Goal: Task Accomplishment & Management: Manage account settings

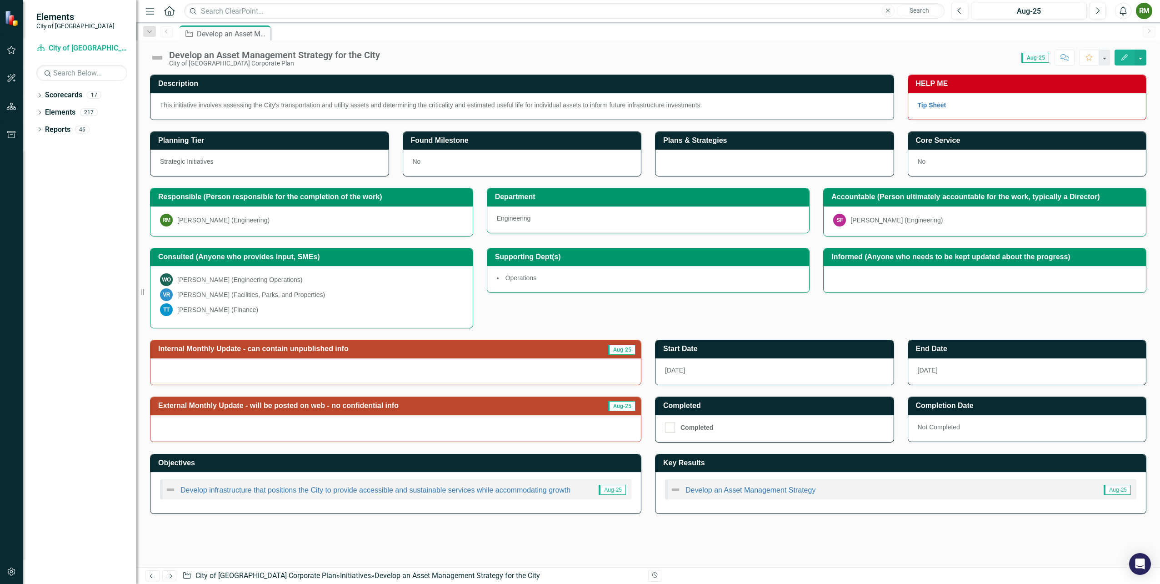
click at [158, 58] on img at bounding box center [157, 57] width 15 height 15
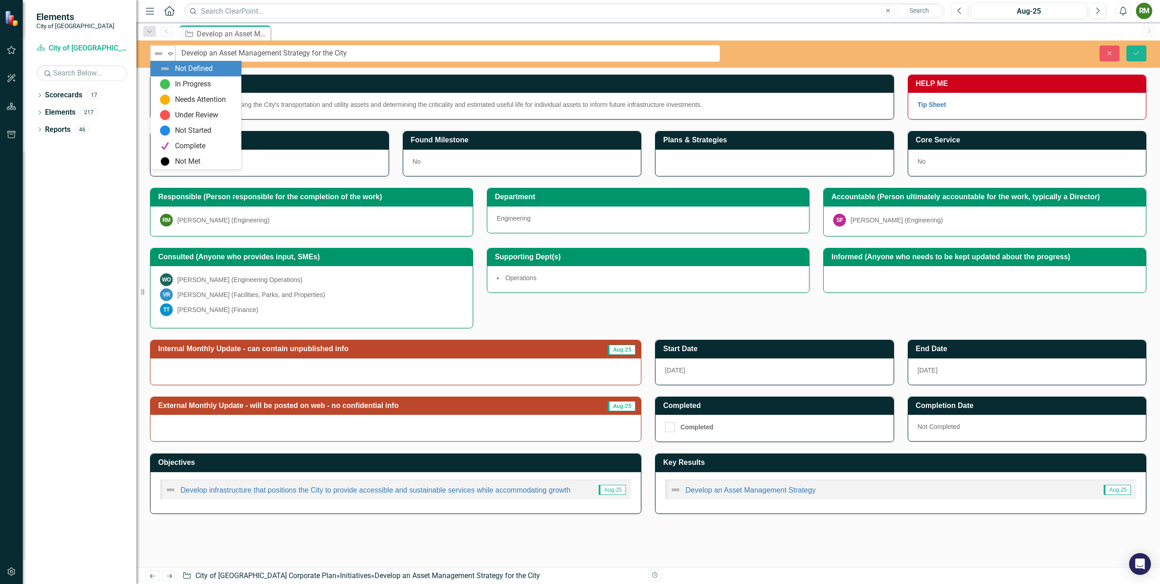
click at [171, 51] on icon "Expand" at bounding box center [170, 53] width 9 height 7
click at [176, 84] on div "In Progress" at bounding box center [193, 84] width 36 height 10
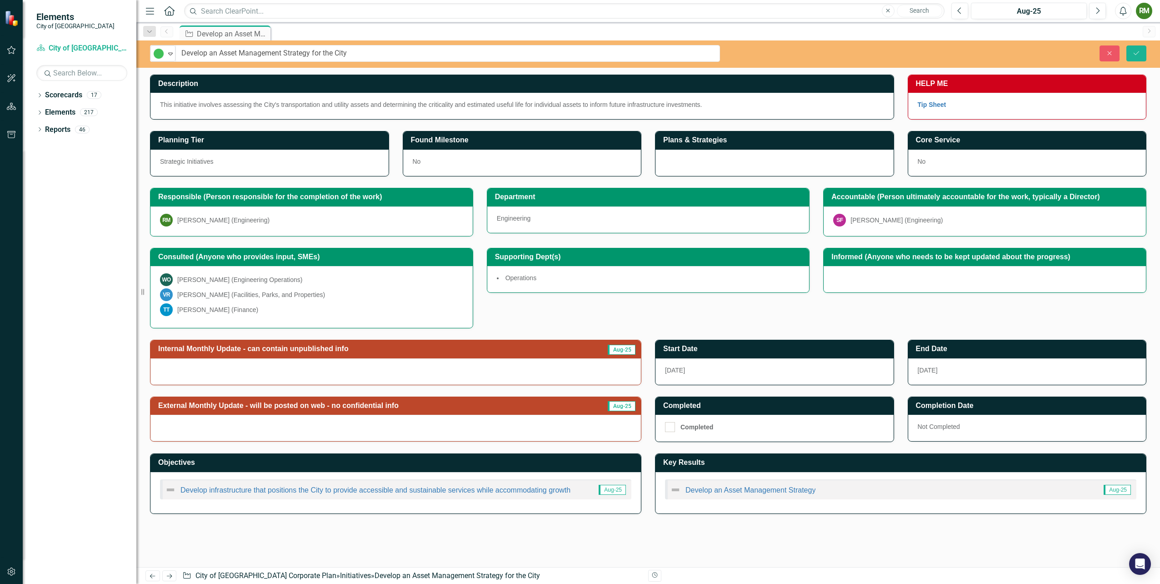
click at [452, 365] on div at bounding box center [395, 371] width 490 height 26
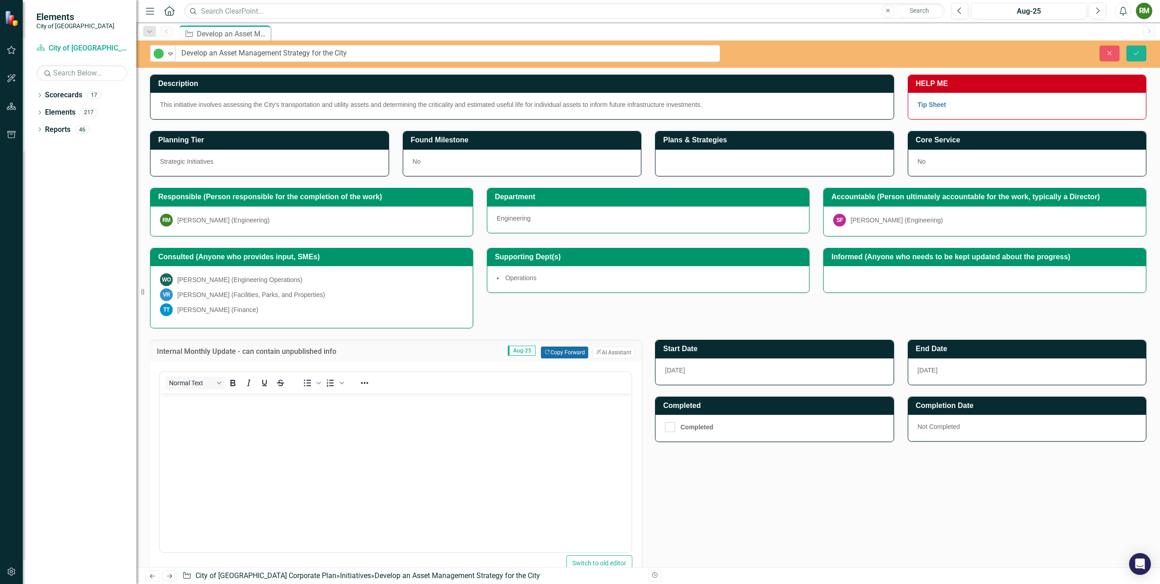
click at [559, 351] on button "Copy Forward Copy Forward" at bounding box center [564, 352] width 47 height 12
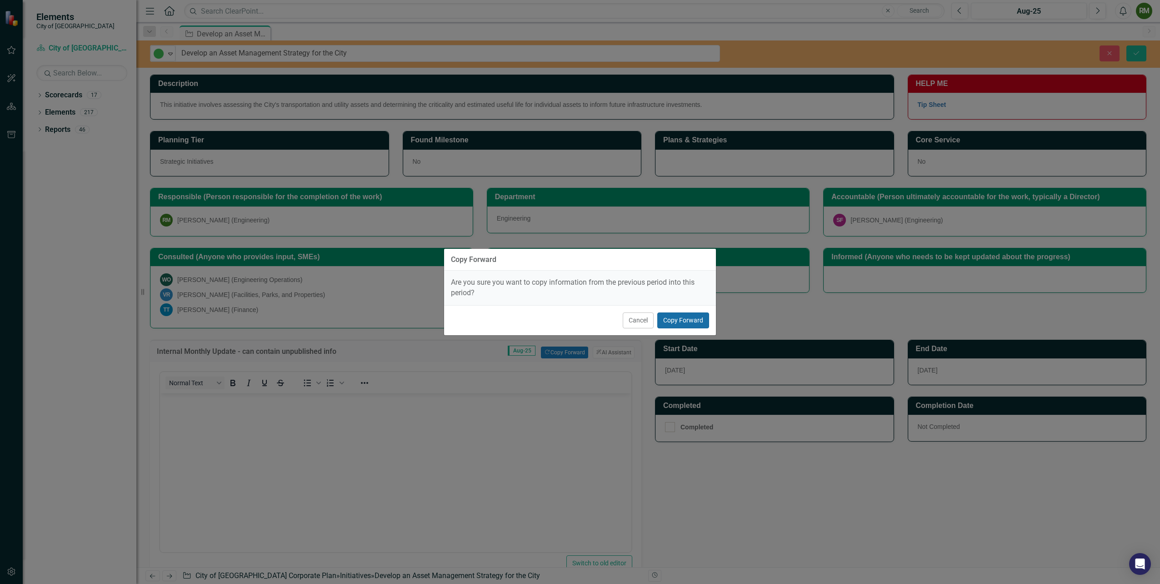
click at [674, 320] on button "Copy Forward" at bounding box center [683, 320] width 52 height 16
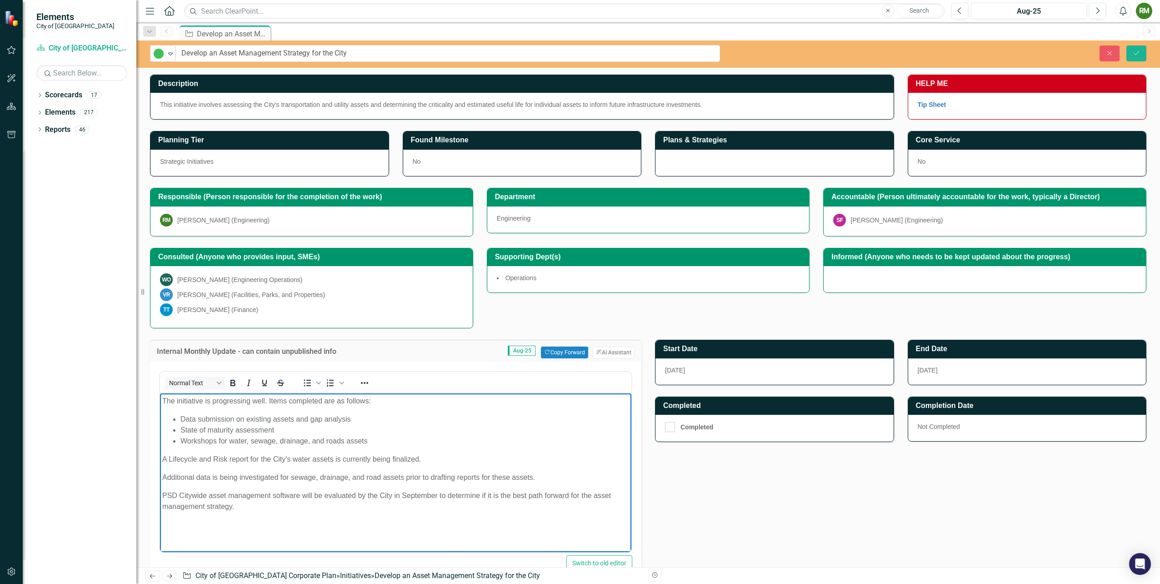
click at [299, 502] on p "PSD Citywide asset management software will be evaluated by the City in Septemb…" at bounding box center [395, 501] width 467 height 22
click at [1135, 51] on icon "Save" at bounding box center [1136, 53] width 8 height 6
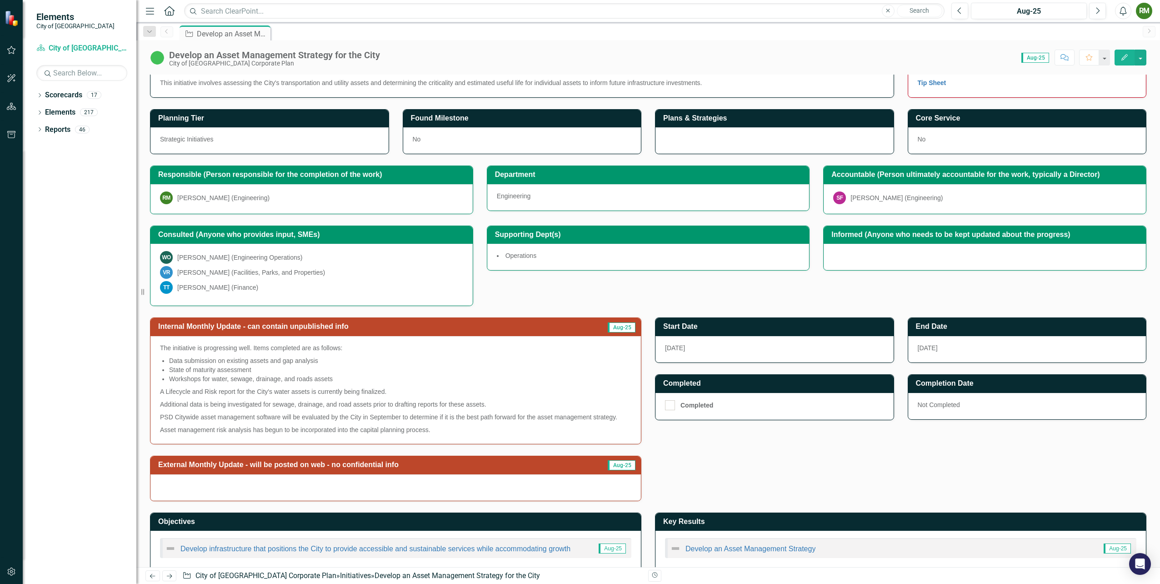
scroll to position [33, 0]
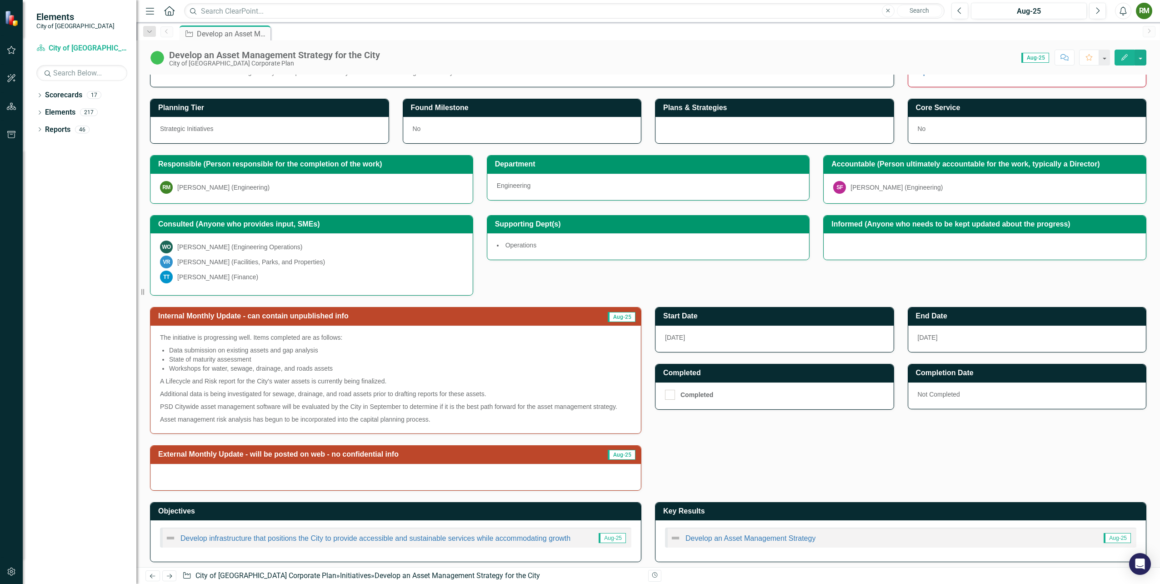
click at [670, 532] on img at bounding box center [675, 537] width 11 height 11
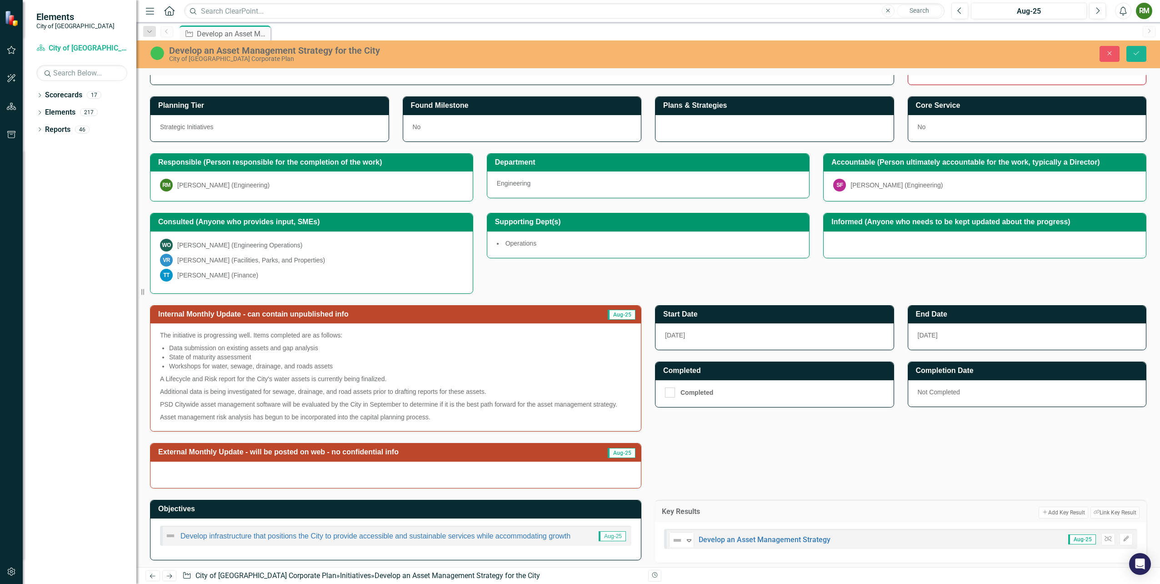
scroll to position [36, 0]
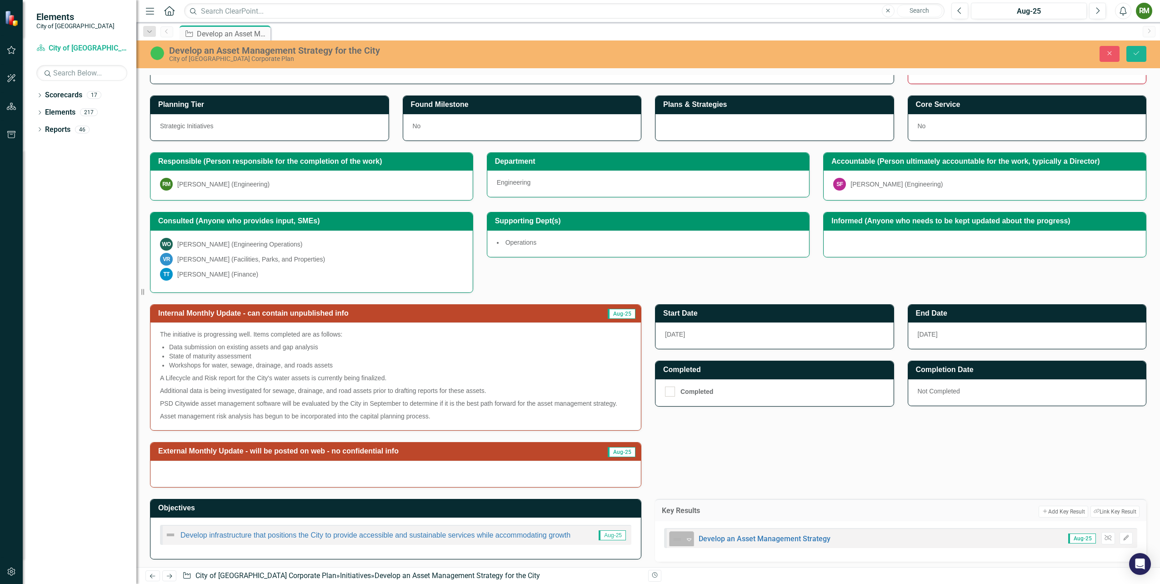
click at [685, 535] on icon "Expand" at bounding box center [688, 538] width 9 height 7
click at [714, 415] on div "In Progress" at bounding box center [708, 415] width 36 height 10
click at [758, 435] on div "Internal Monthly Update - can contain unpublished info Aug-25 The initiative is…" at bounding box center [648, 390] width 1010 height 195
click at [170, 531] on img at bounding box center [170, 534] width 11 height 11
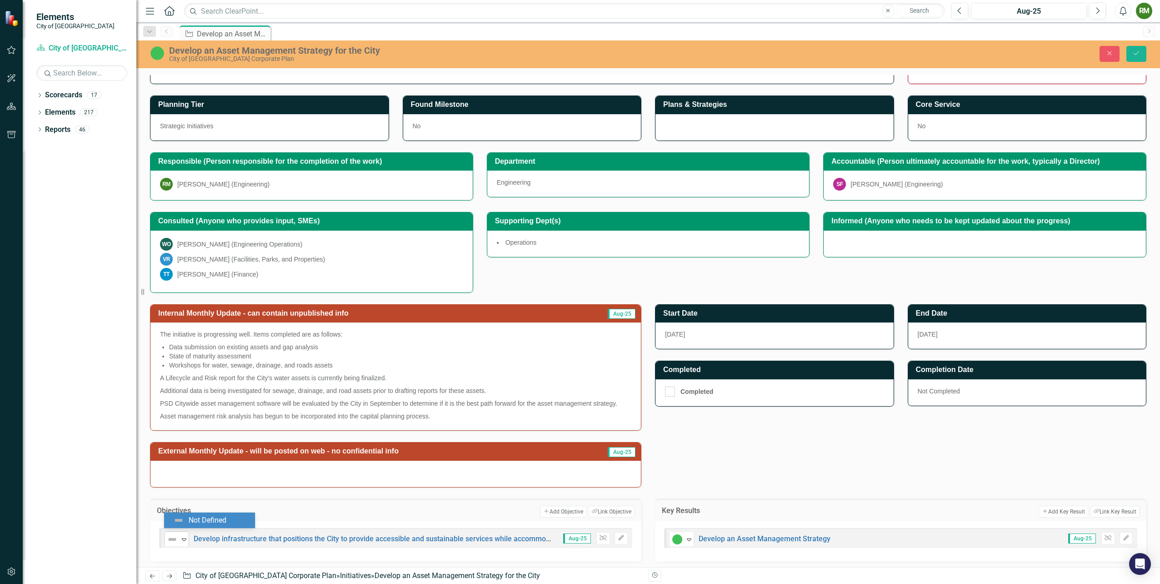
click at [183, 537] on icon "Expand" at bounding box center [184, 538] width 9 height 7
click at [741, 476] on div "Internal Monthly Update - can contain unpublished info Aug-25 The initiative is…" at bounding box center [648, 390] width 1010 height 195
click at [1133, 53] on icon "Save" at bounding box center [1136, 53] width 8 height 6
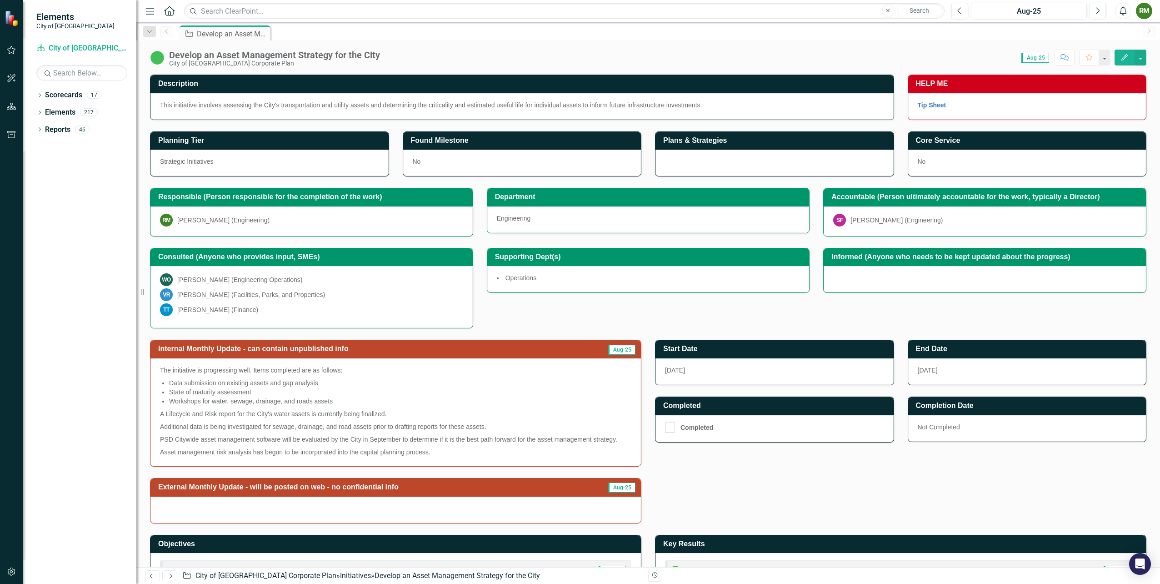
scroll to position [33, 0]
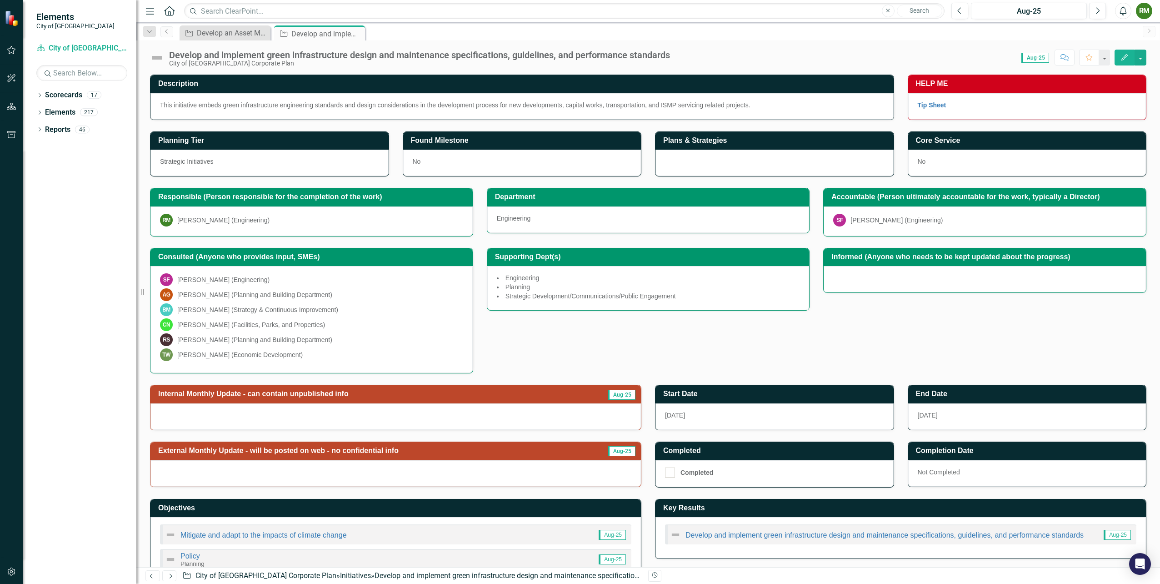
click at [164, 60] on img at bounding box center [157, 57] width 15 height 15
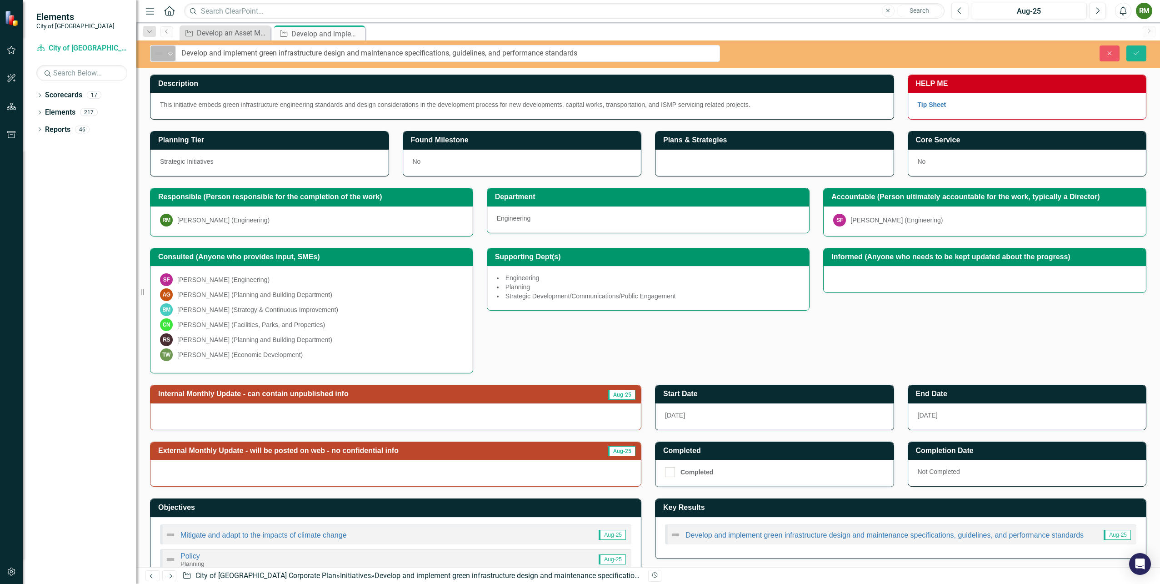
click at [173, 55] on icon "Expand" at bounding box center [170, 53] width 9 height 7
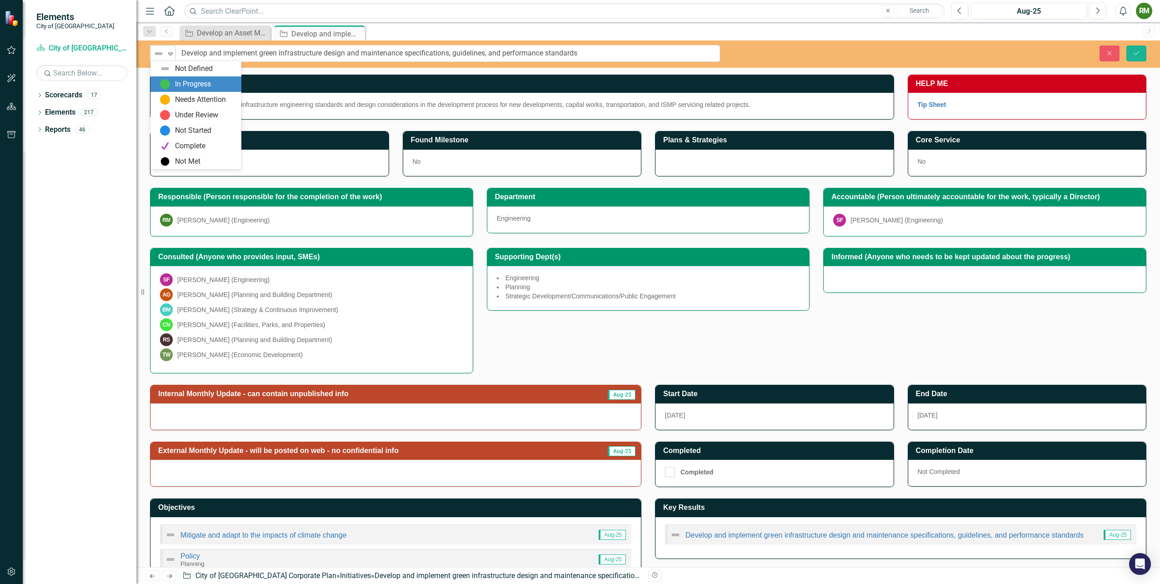
click at [176, 83] on div "In Progress" at bounding box center [193, 84] width 36 height 10
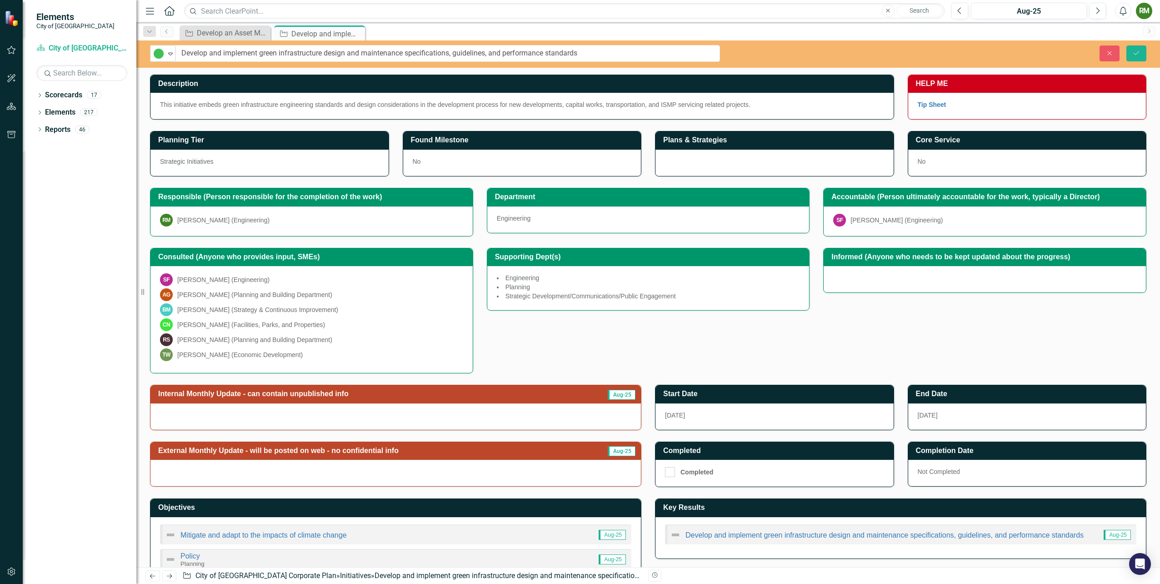
click at [458, 410] on div at bounding box center [395, 416] width 490 height 26
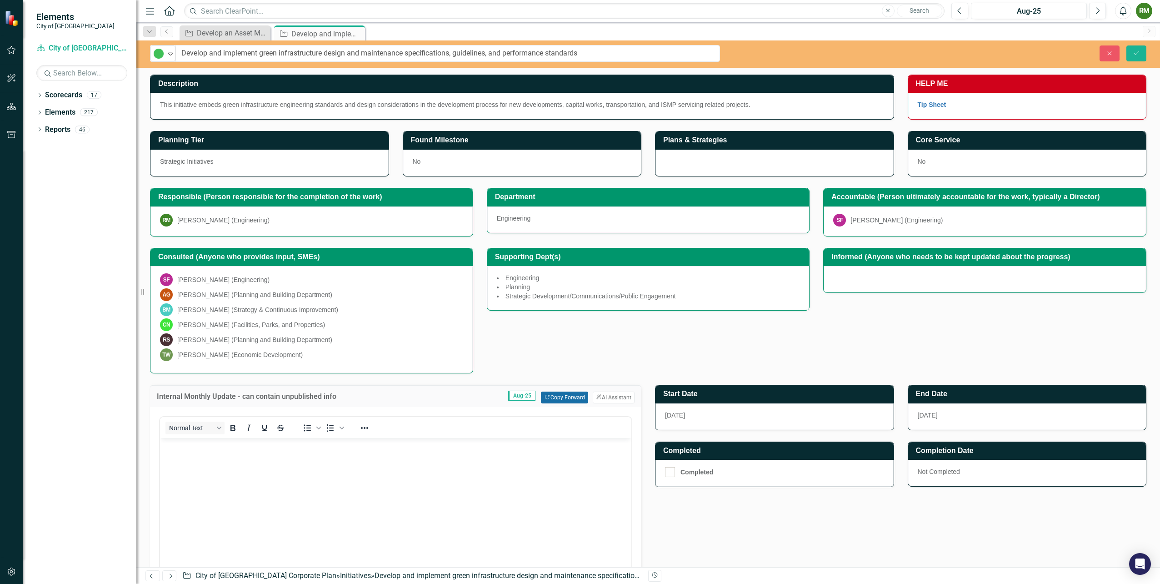
click at [564, 396] on button "Copy Forward Copy Forward" at bounding box center [564, 397] width 47 height 12
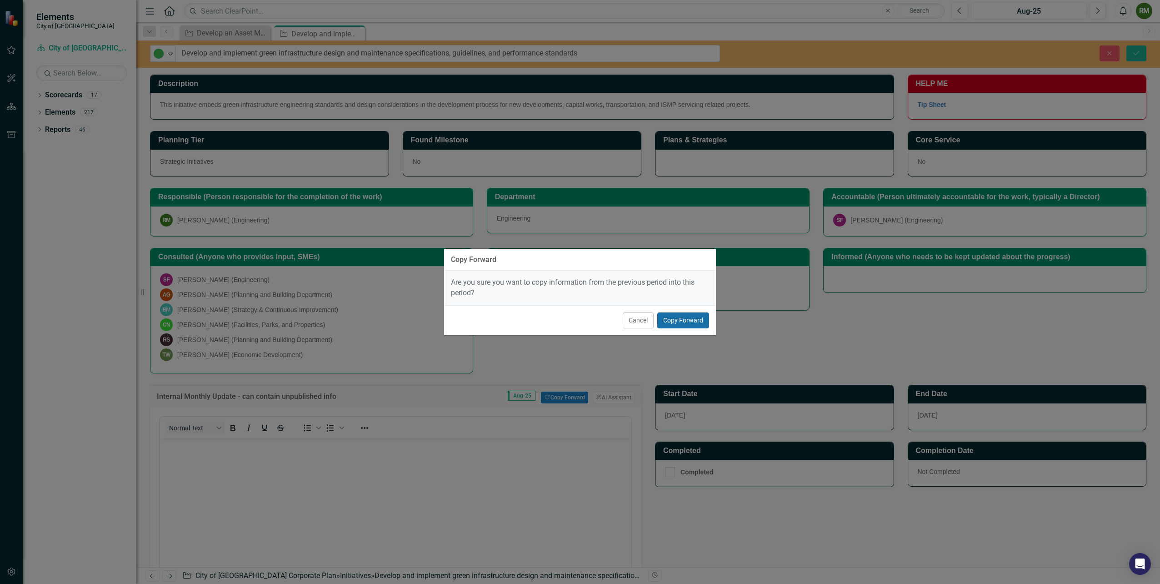
click at [675, 316] on button "Copy Forward" at bounding box center [683, 320] width 52 height 16
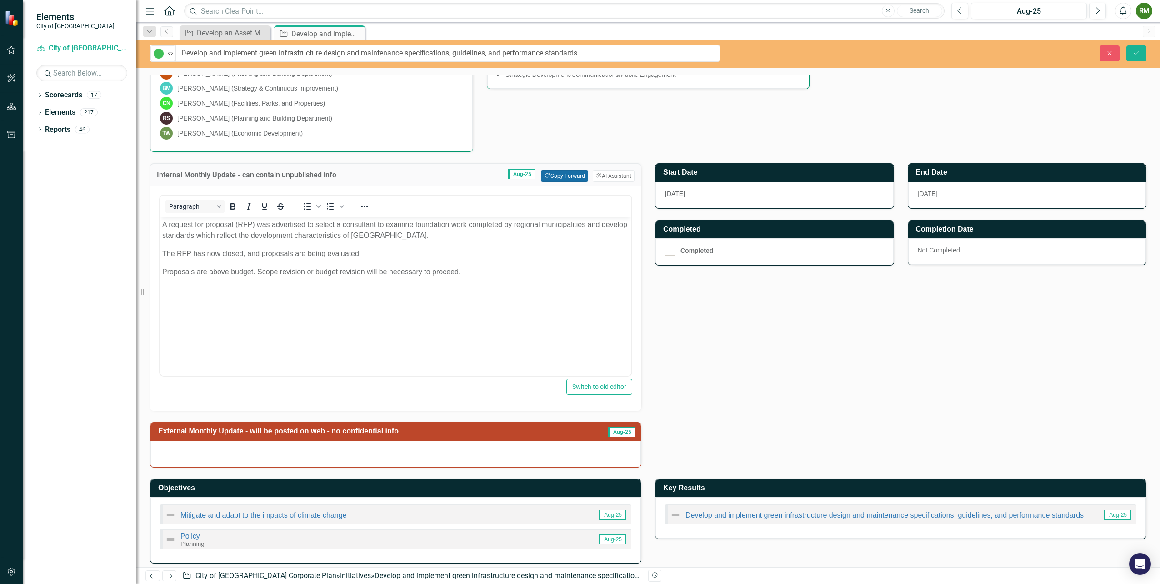
scroll to position [223, 0]
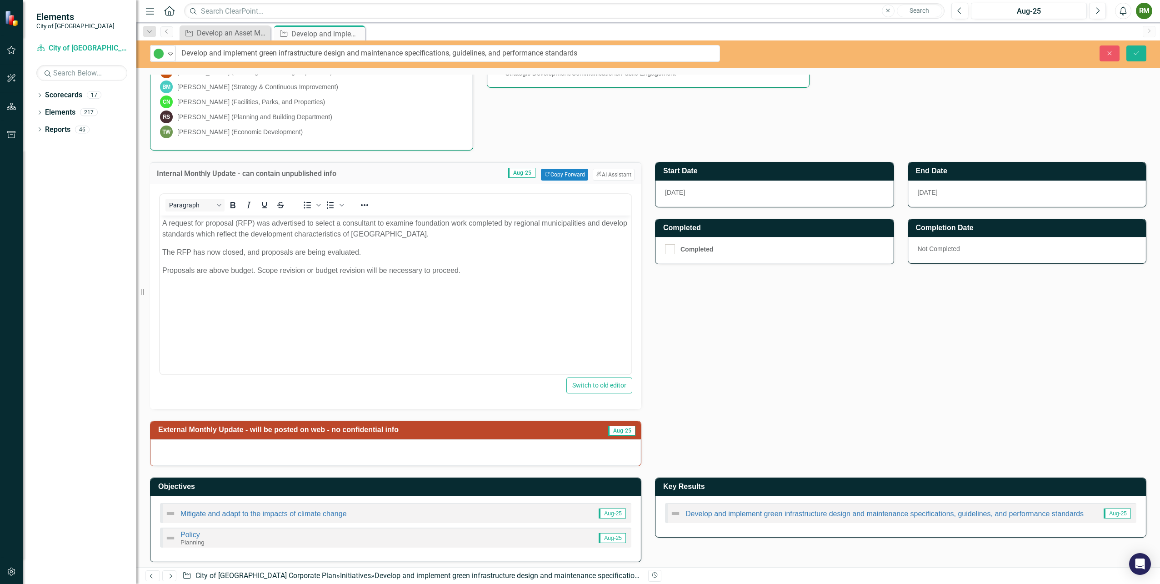
click at [672, 509] on img at bounding box center [675, 513] width 11 height 11
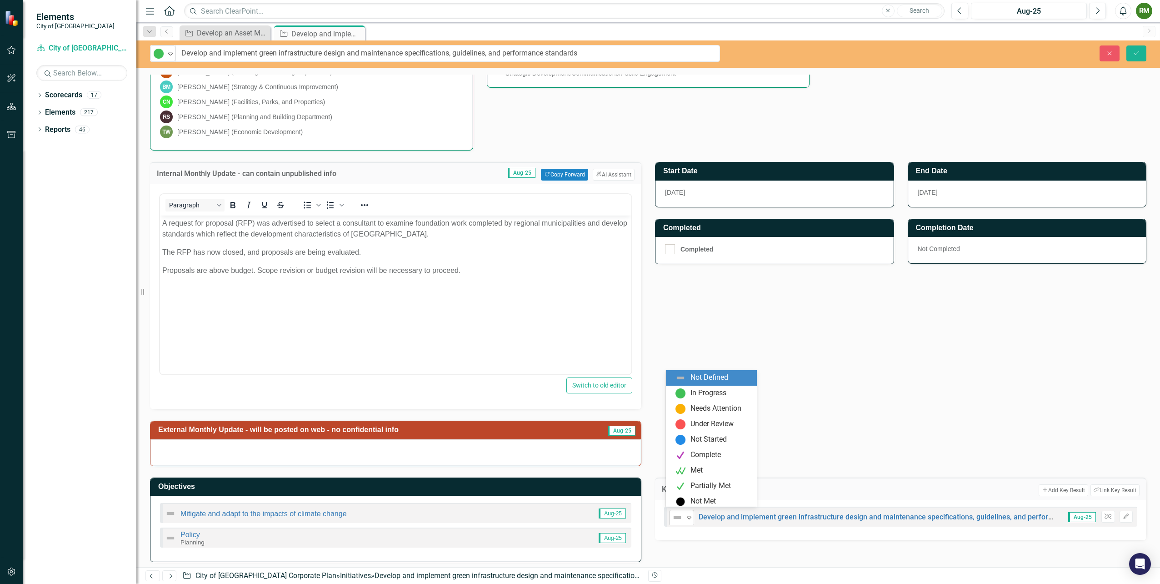
click at [684, 514] on icon "Expand" at bounding box center [688, 517] width 9 height 7
click at [719, 391] on div "In Progress" at bounding box center [708, 393] width 36 height 10
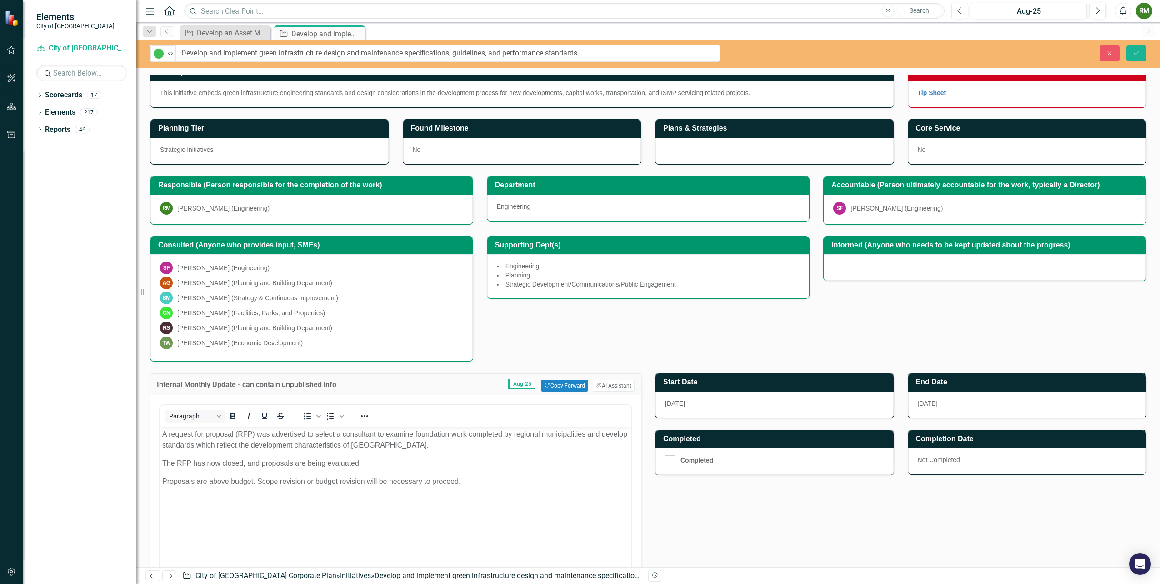
scroll to position [0, 0]
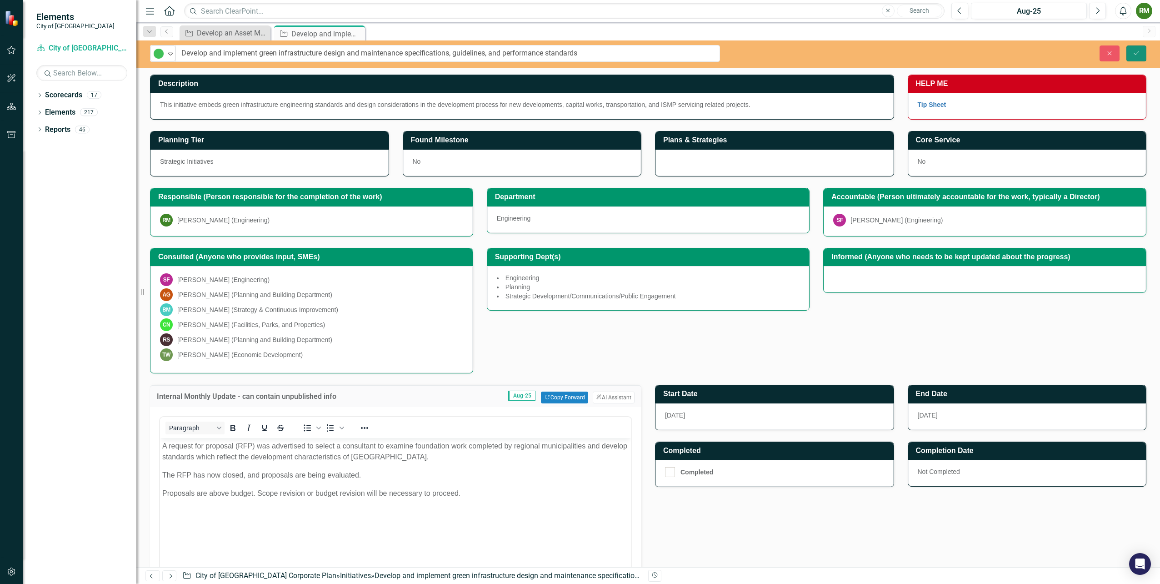
click at [1137, 51] on icon "Save" at bounding box center [1136, 53] width 8 height 6
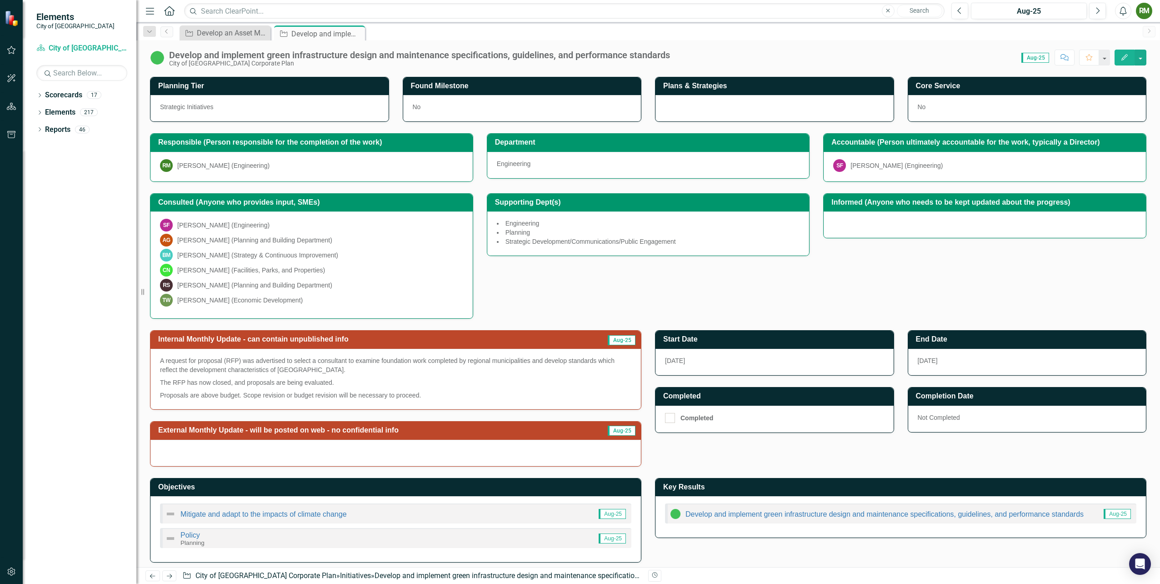
scroll to position [55, 0]
